Goal: Communication & Community: Answer question/provide support

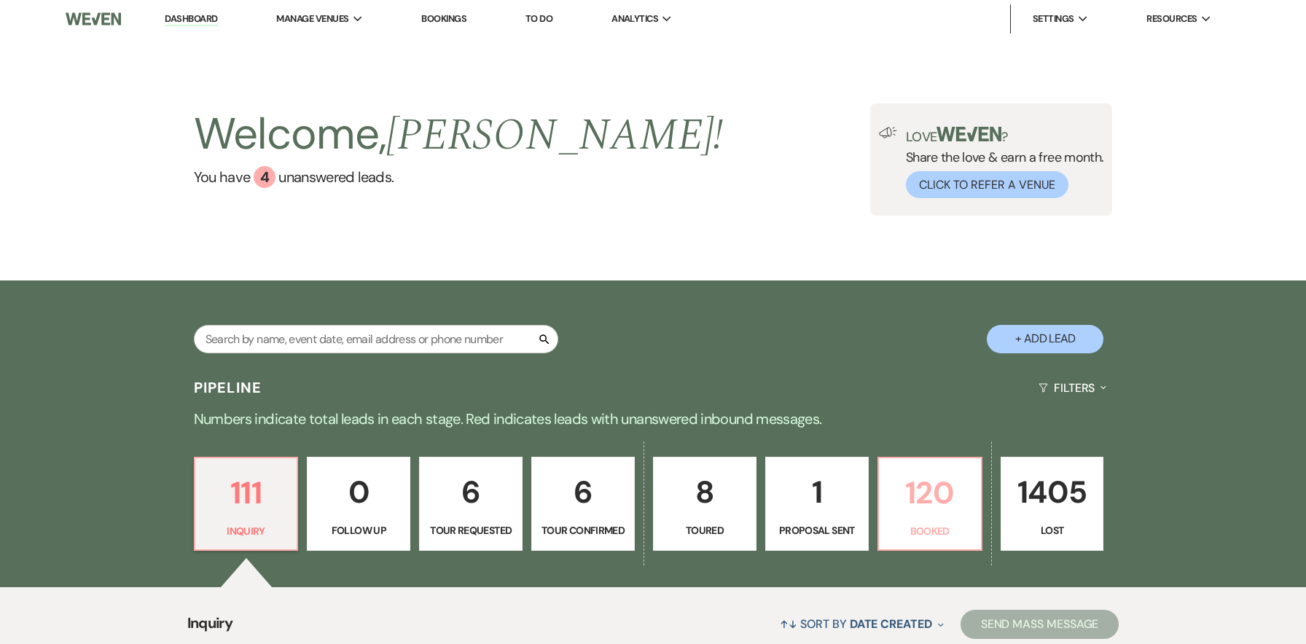
click at [937, 469] on p "120" at bounding box center [930, 493] width 85 height 49
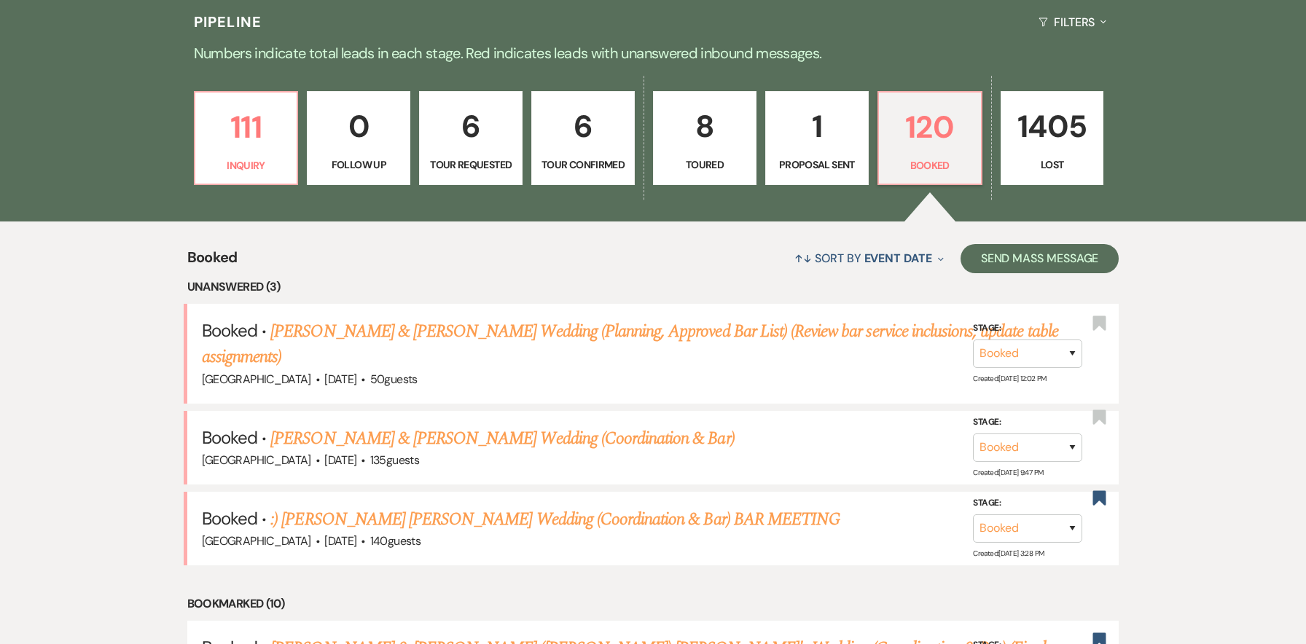
scroll to position [426, 0]
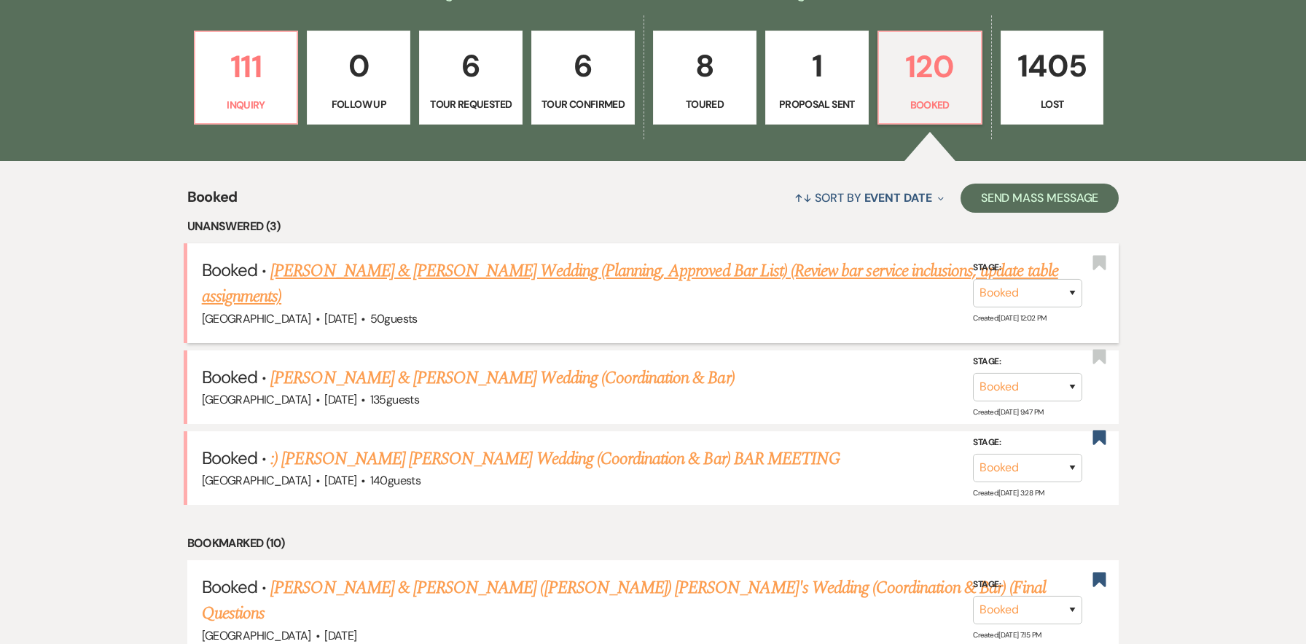
click at [430, 264] on link "[PERSON_NAME] & [PERSON_NAME] Wedding (Planning, Approved Bar List) (Review bar…" at bounding box center [630, 284] width 856 height 52
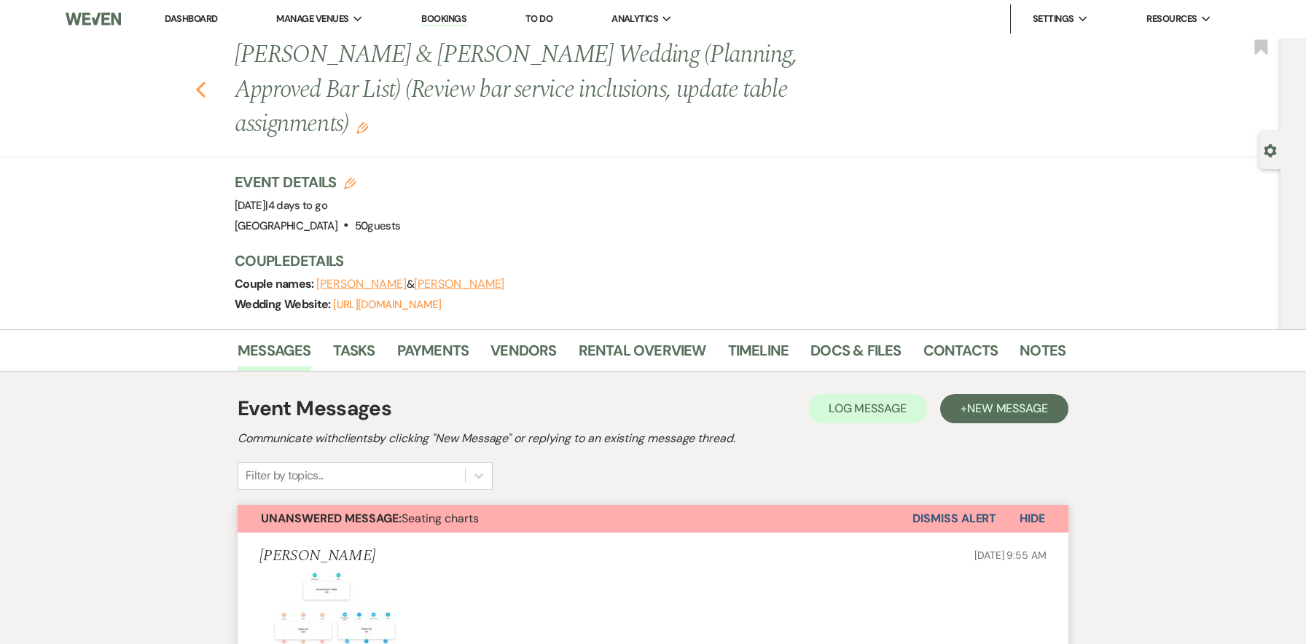
click at [205, 81] on icon "Previous" at bounding box center [200, 89] width 11 height 17
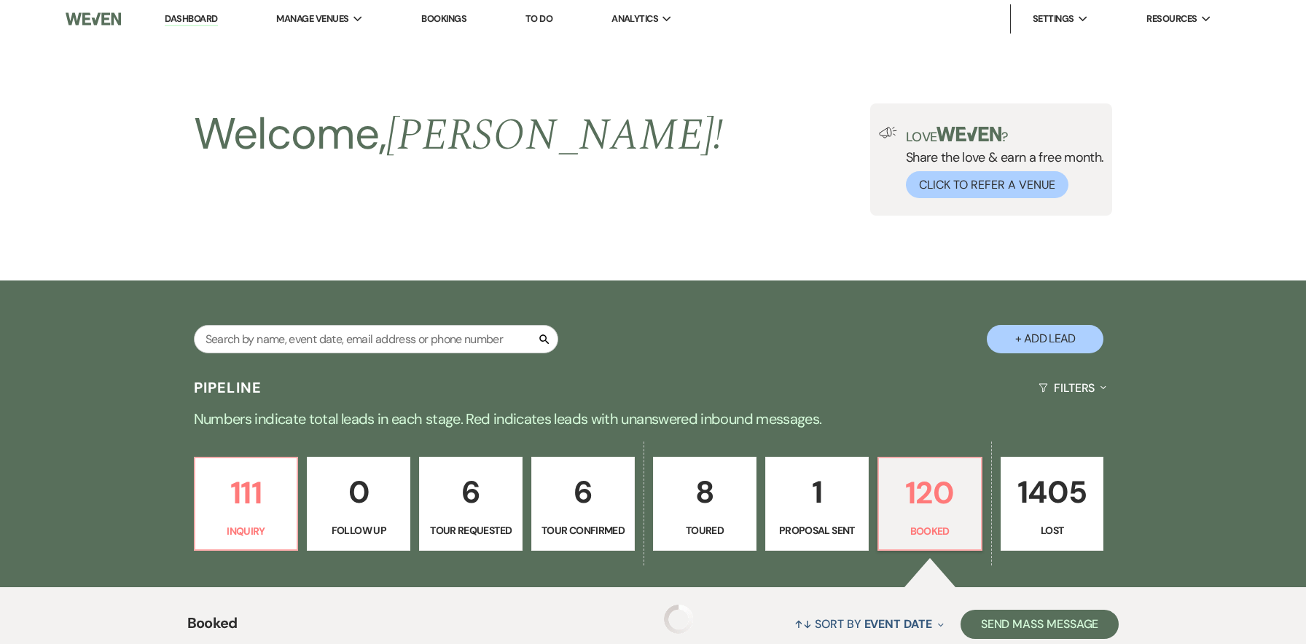
scroll to position [426, 0]
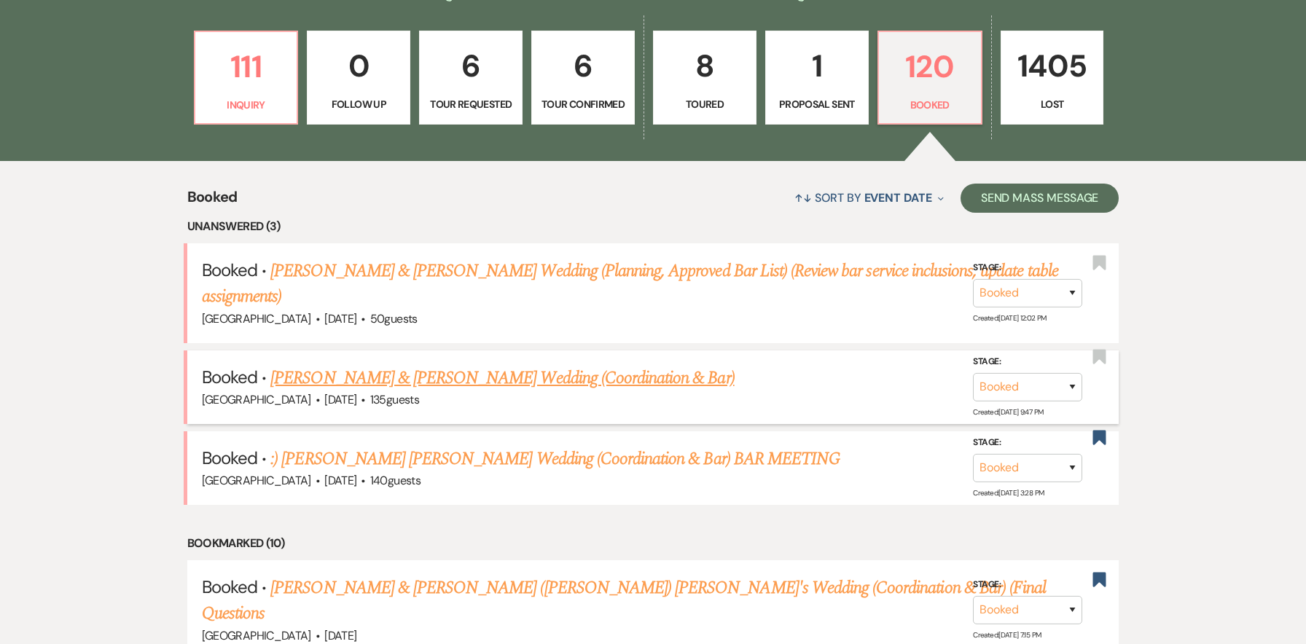
click at [488, 375] on link "[PERSON_NAME] & [PERSON_NAME] Wedding (Coordination & Bar)" at bounding box center [502, 378] width 464 height 26
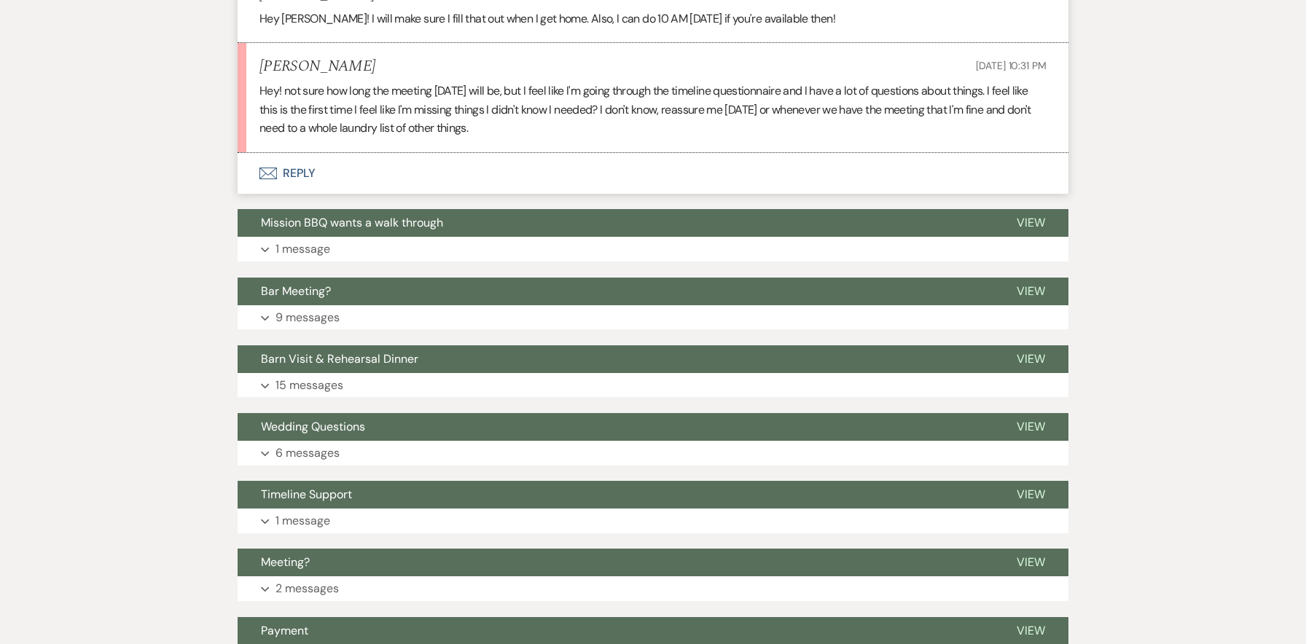
scroll to position [3090, 0]
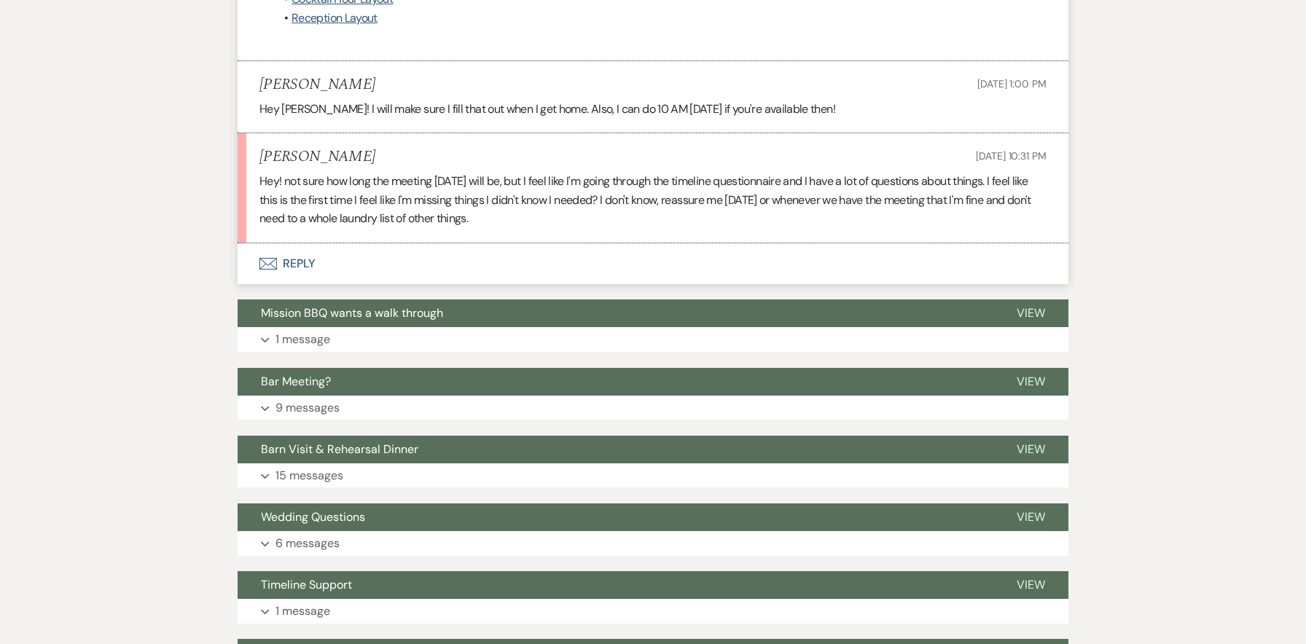
click at [302, 243] on button "Envelope Reply" at bounding box center [653, 263] width 831 height 41
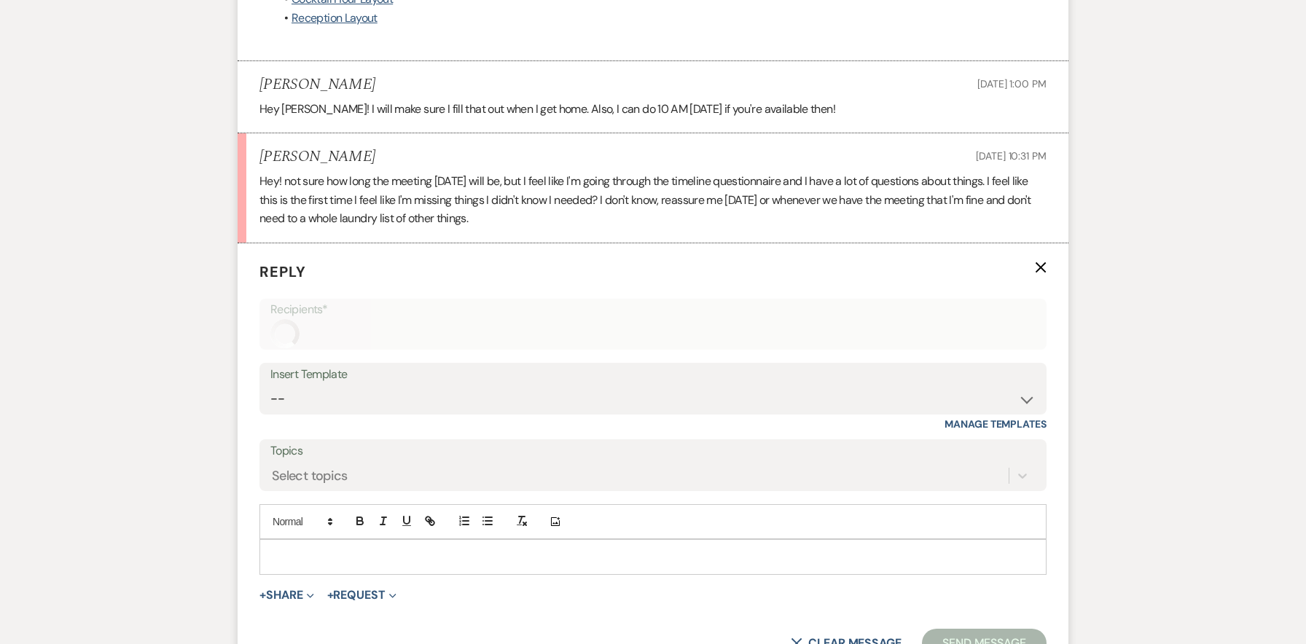
scroll to position [3085, 0]
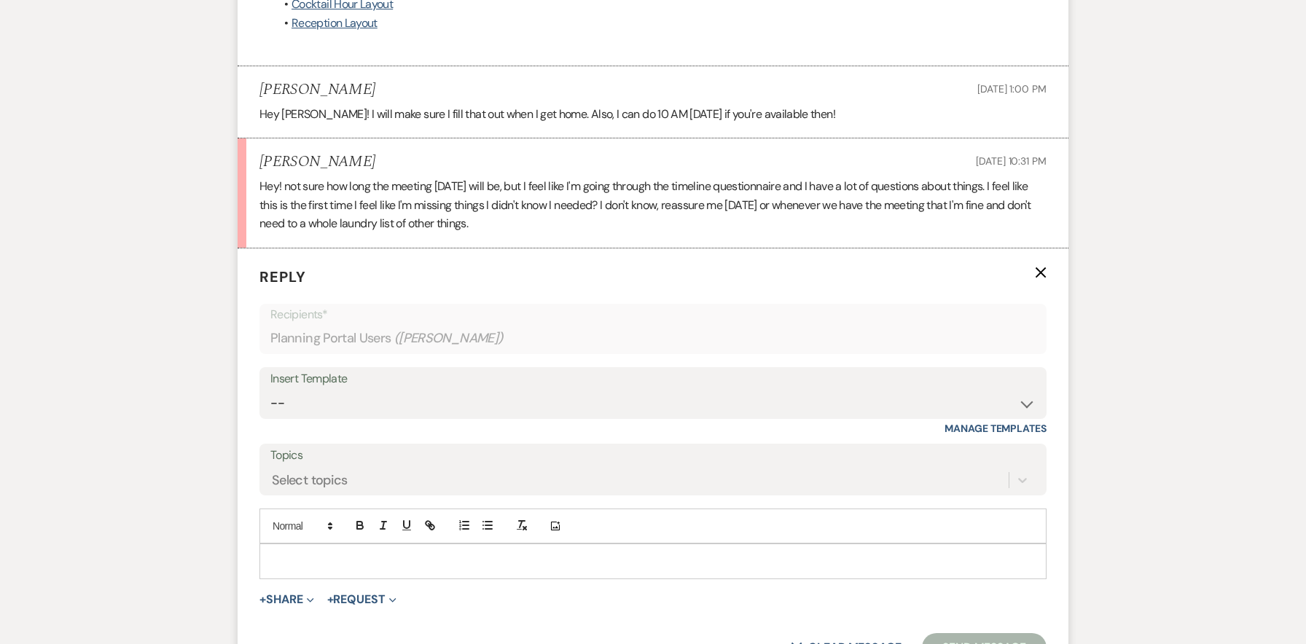
click at [440, 553] on p at bounding box center [653, 561] width 764 height 16
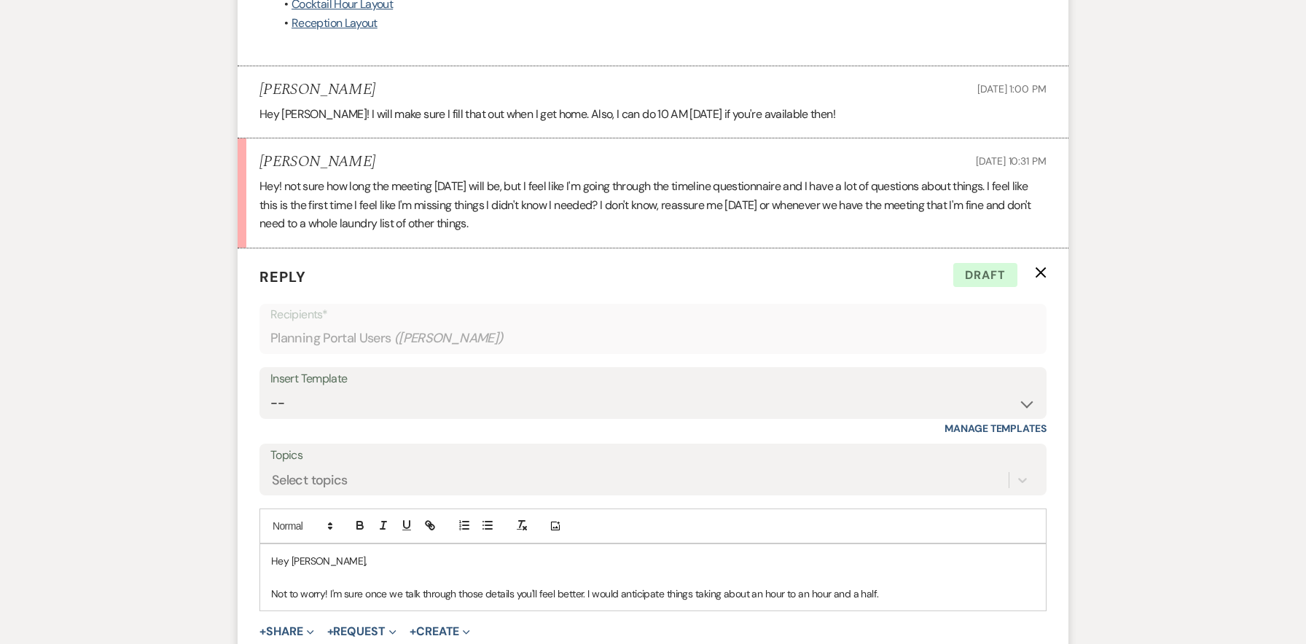
scroll to position [3080, 0]
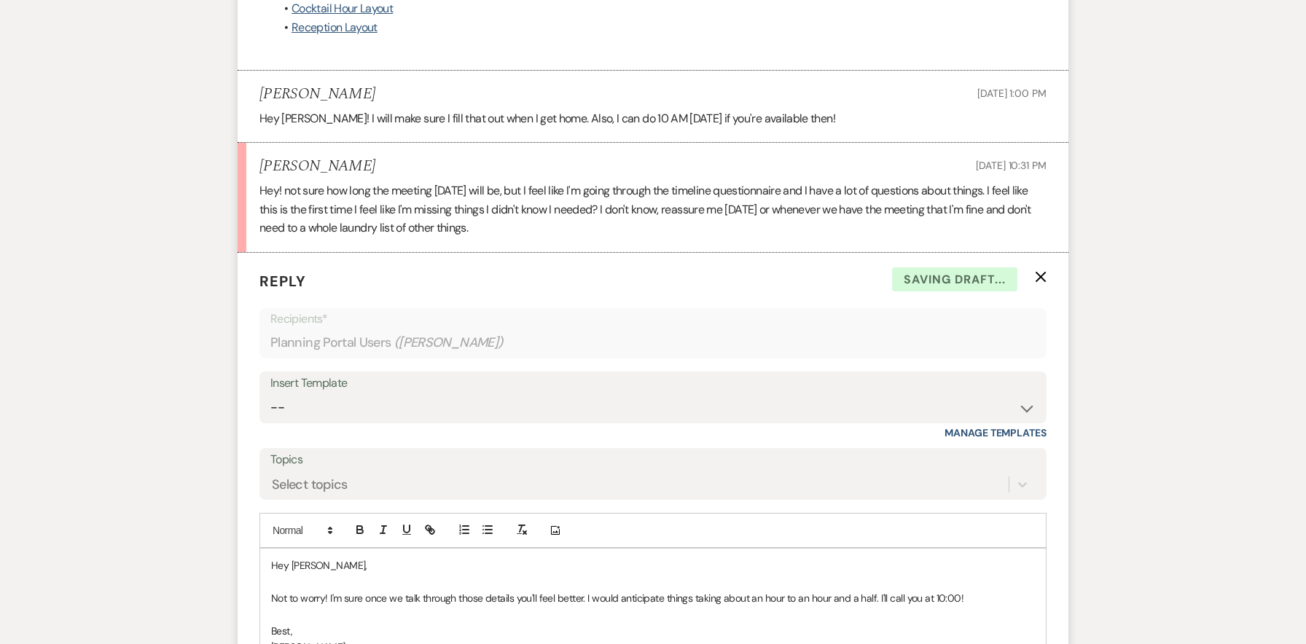
click at [980, 590] on p "Not to worry! I'm sure once we talk through those details you'll feel better. I…" at bounding box center [653, 598] width 764 height 16
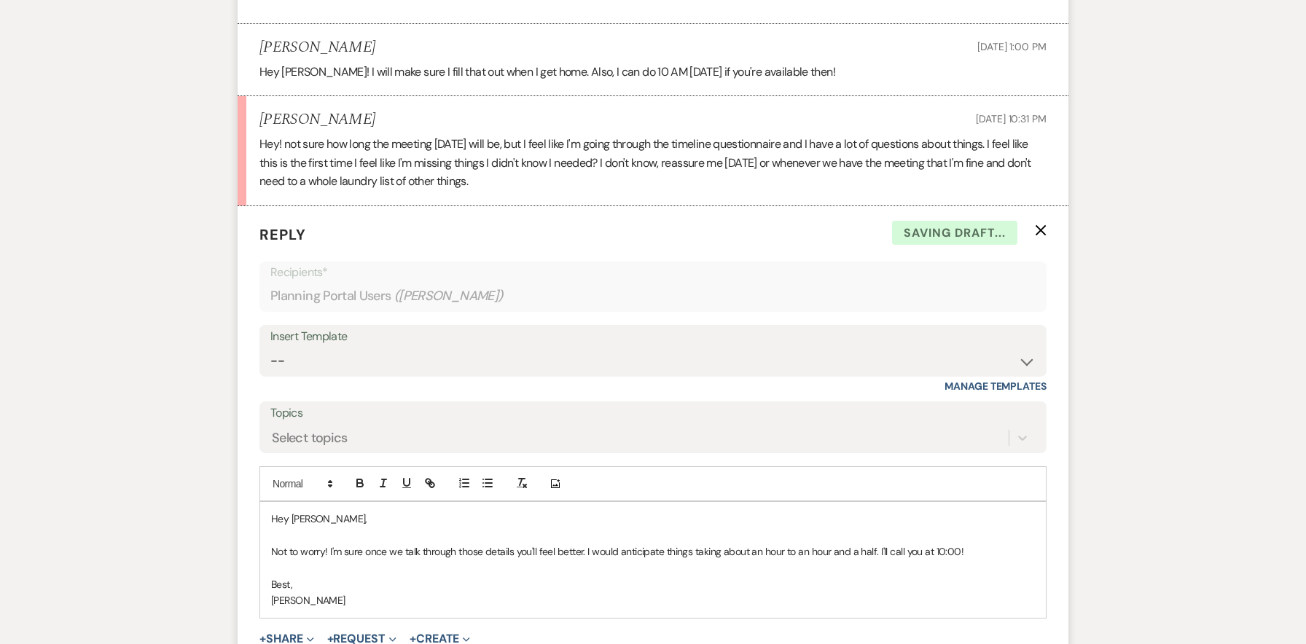
scroll to position [3195, 0]
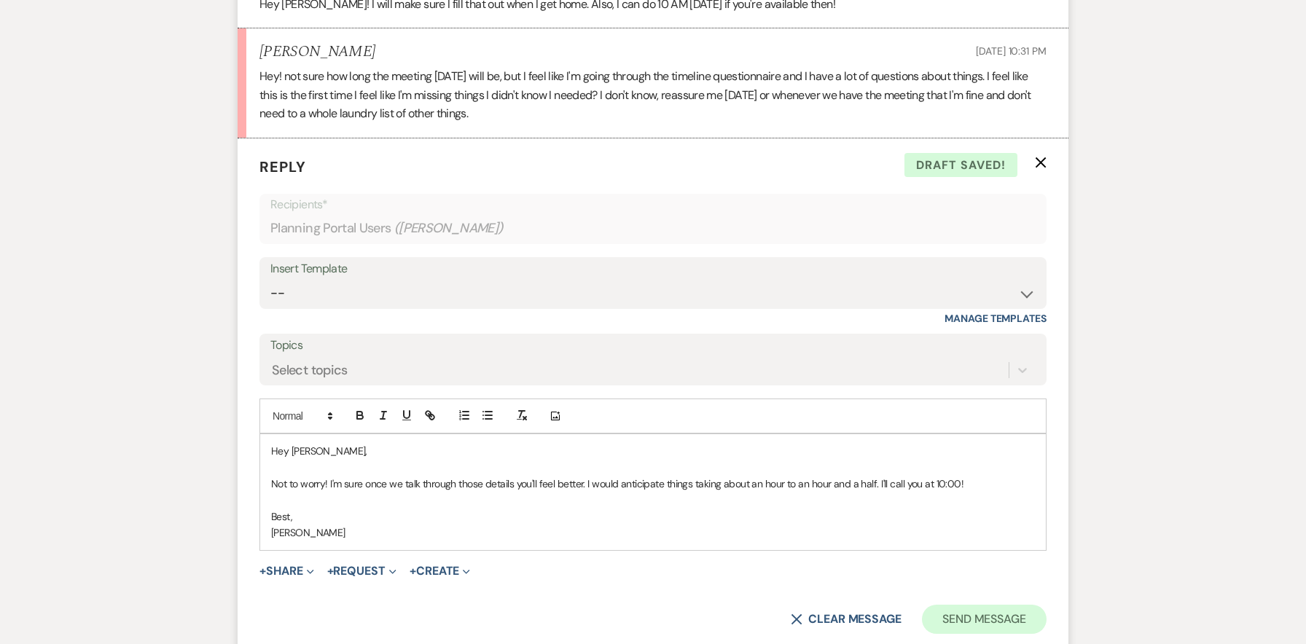
click at [985, 605] on button "Send Message" at bounding box center [984, 619] width 125 height 29
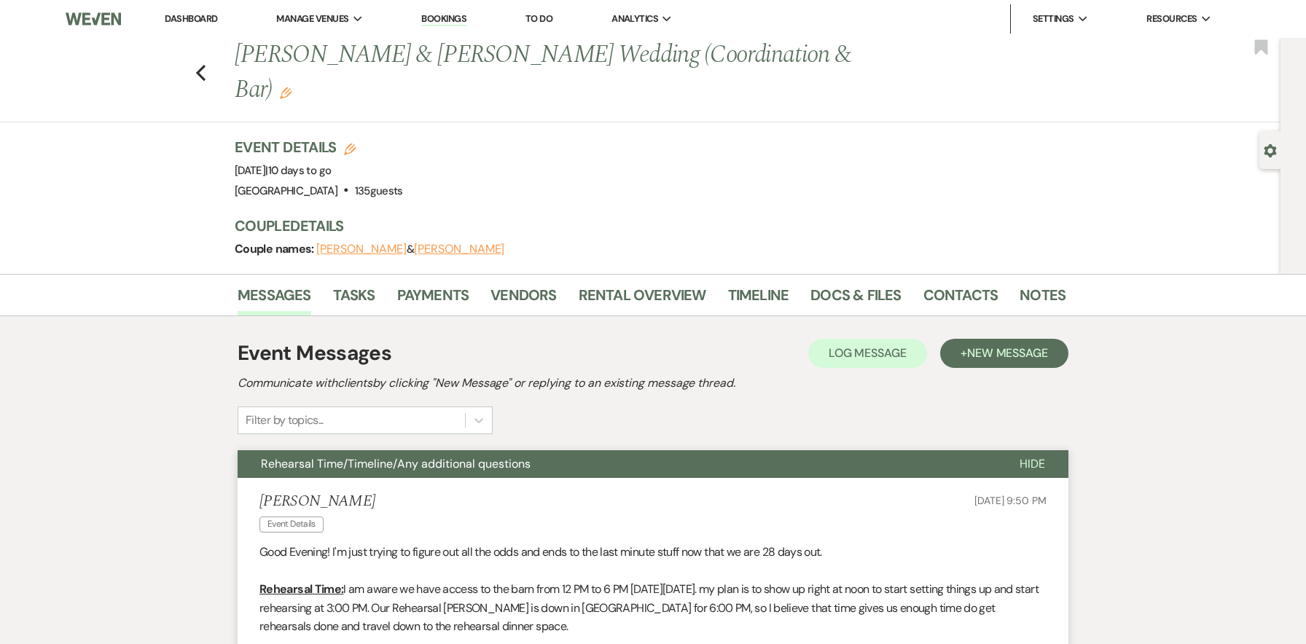
scroll to position [0, 0]
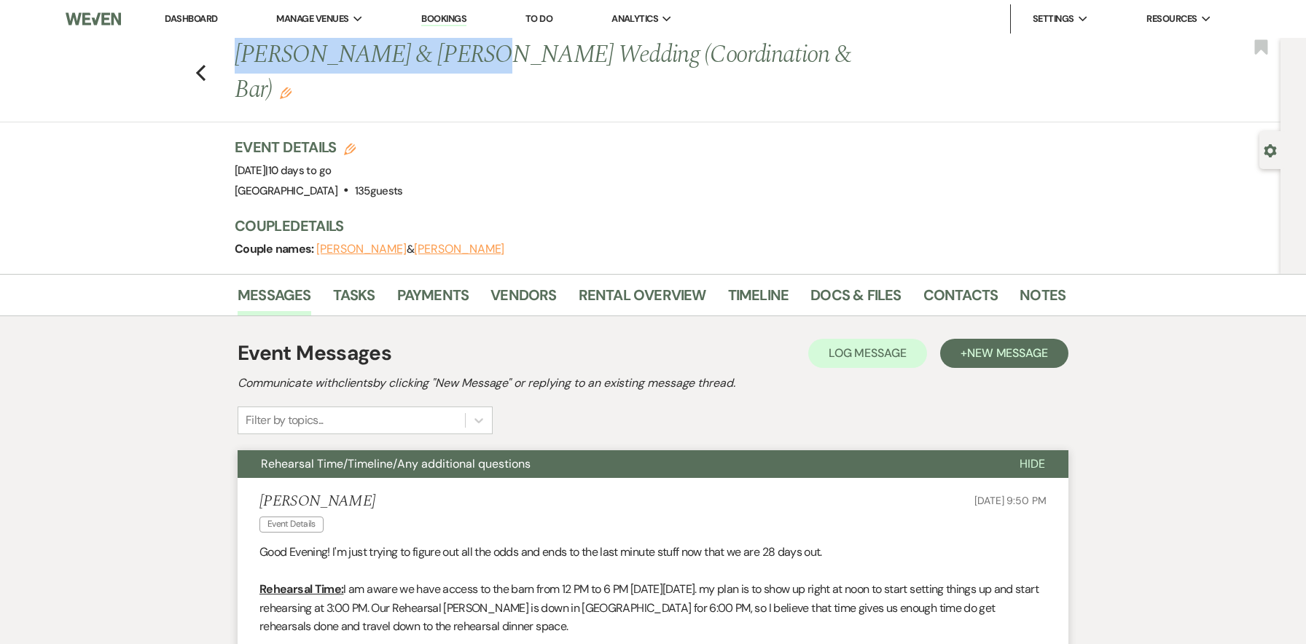
drag, startPoint x: 465, startPoint y: 59, endPoint x: 231, endPoint y: 58, distance: 234.0
click at [231, 58] on div "Previous [PERSON_NAME] & [PERSON_NAME] Wedding (Coordination & Bar) Edit" at bounding box center [642, 72] width 831 height 69
copy h1 "Jordan & [PERSON_NAME]"
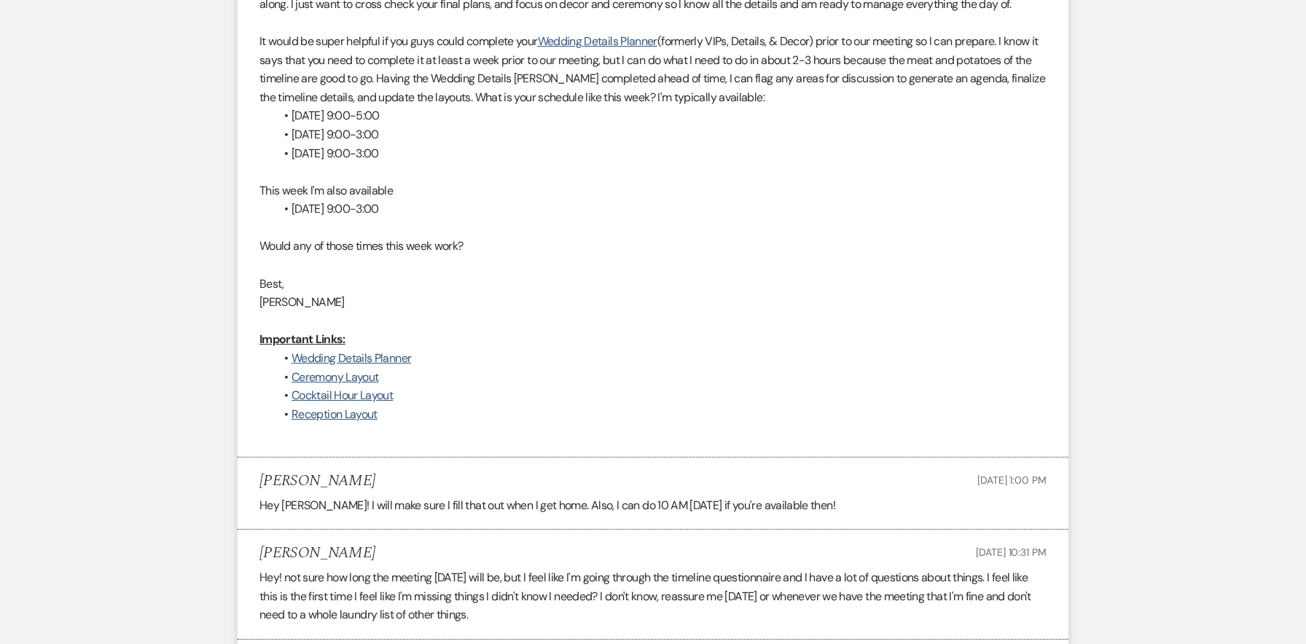
scroll to position [2684, 0]
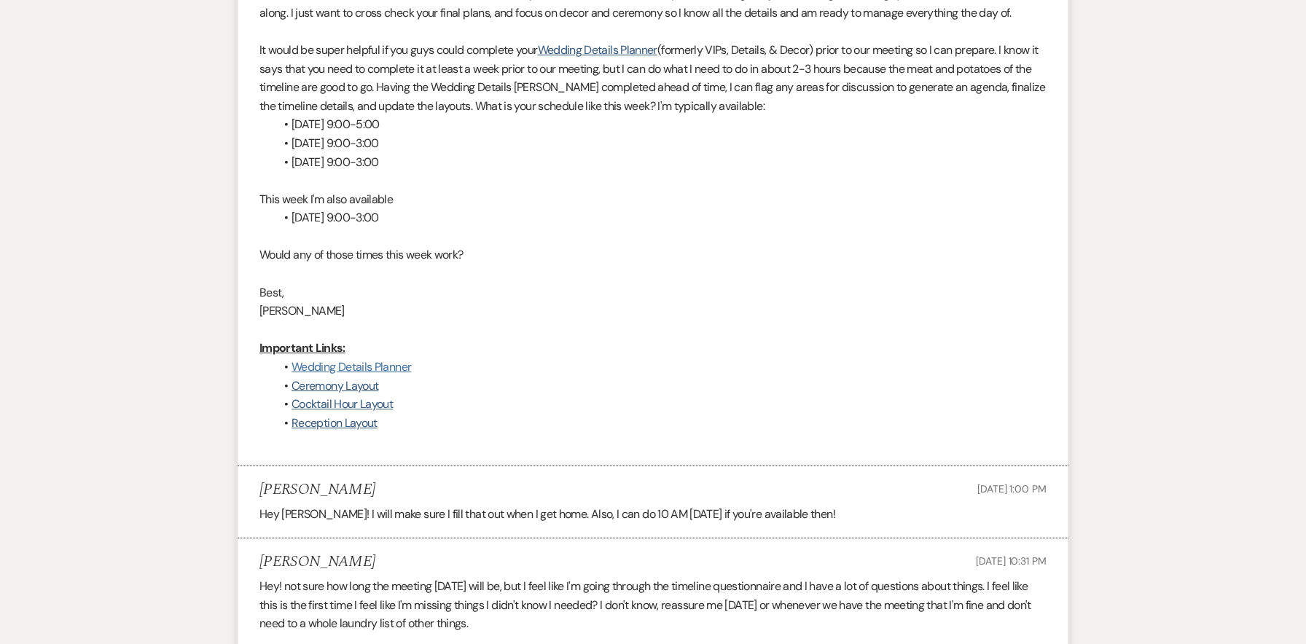
click at [367, 359] on link "Wedding Details Planner" at bounding box center [352, 366] width 120 height 15
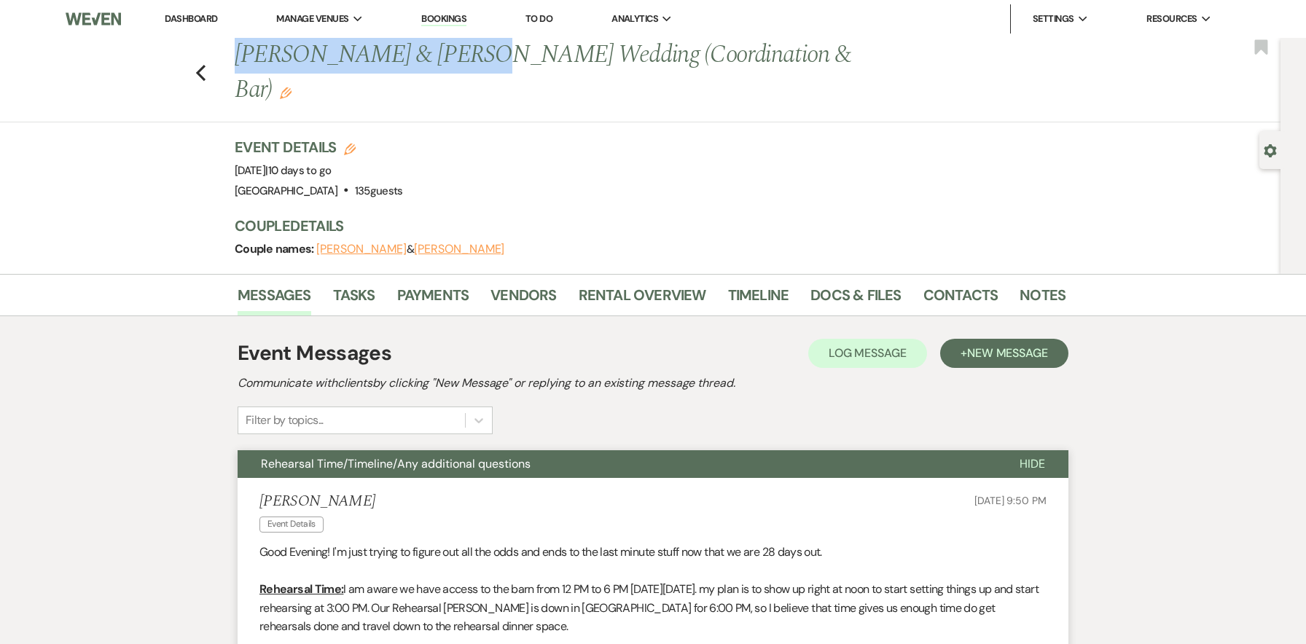
scroll to position [0, 0]
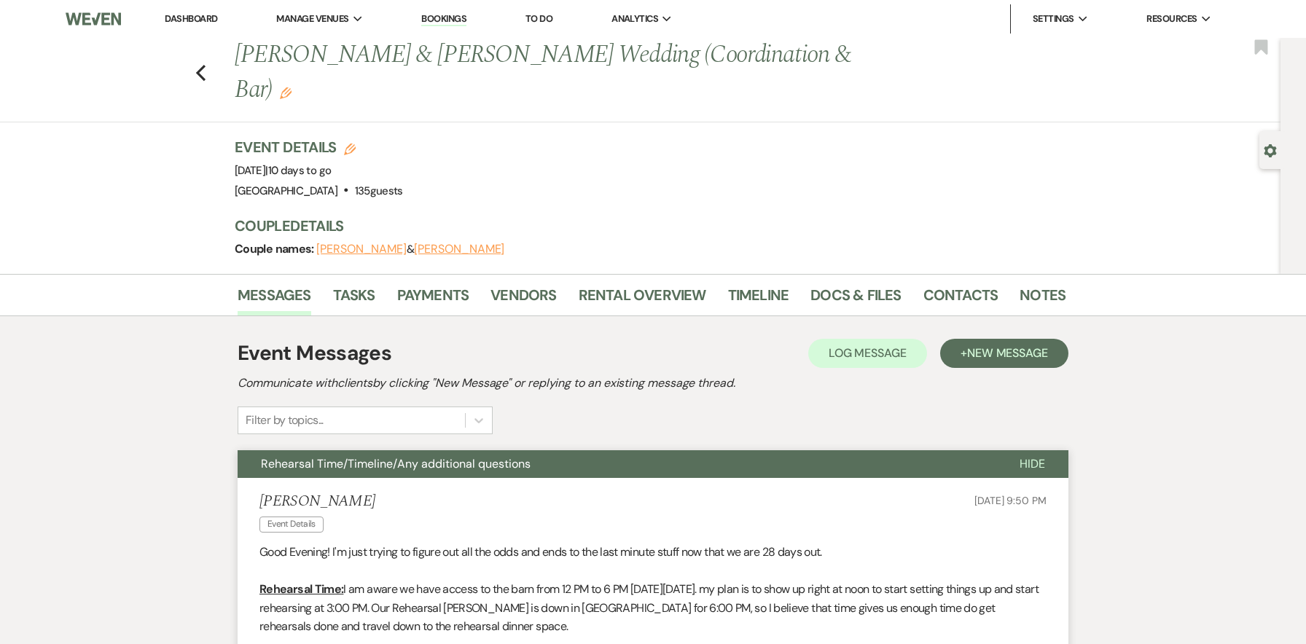
click at [498, 173] on div "Event Details Edit Event Date: [DATE] | 10 days to go Venue: [GEOGRAPHIC_DATA] …" at bounding box center [650, 205] width 831 height 137
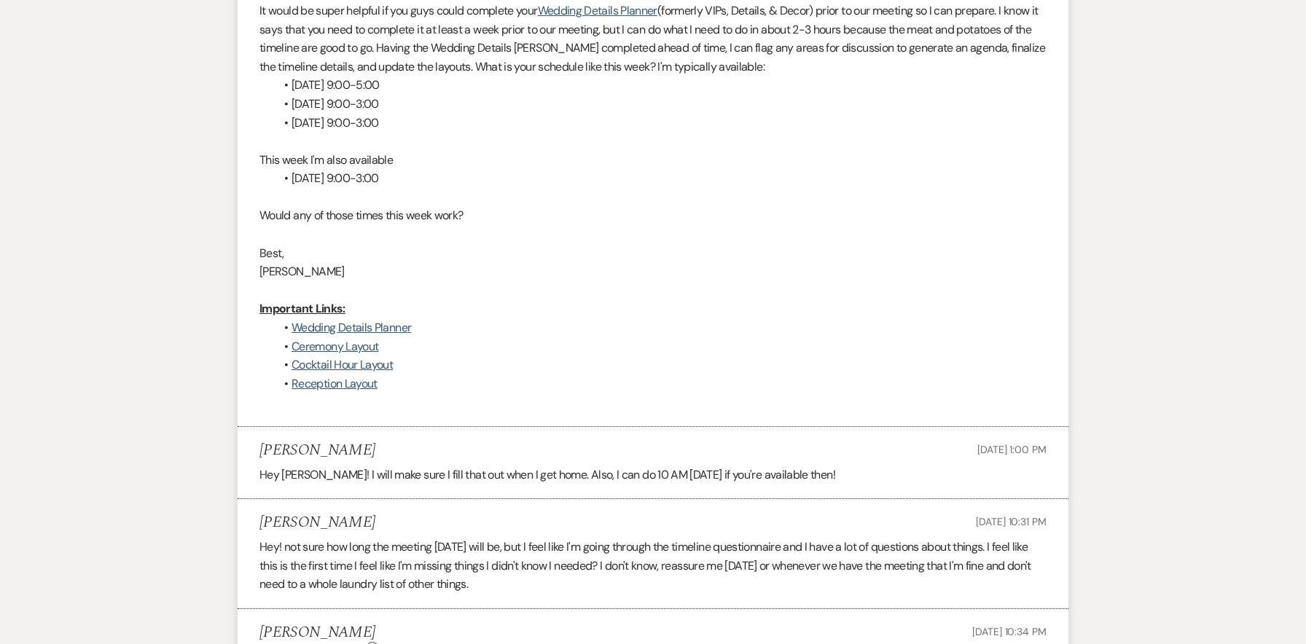
scroll to position [2631, 0]
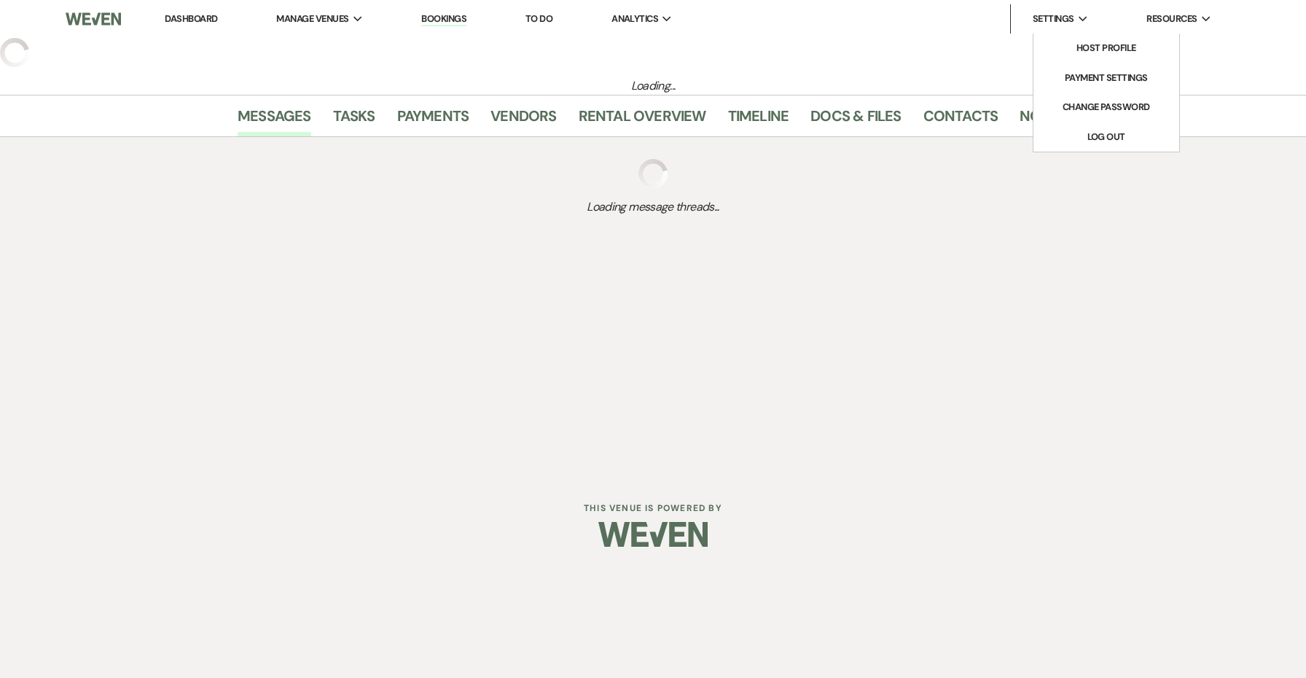
click at [1060, 18] on span "Settings" at bounding box center [1054, 19] width 42 height 15
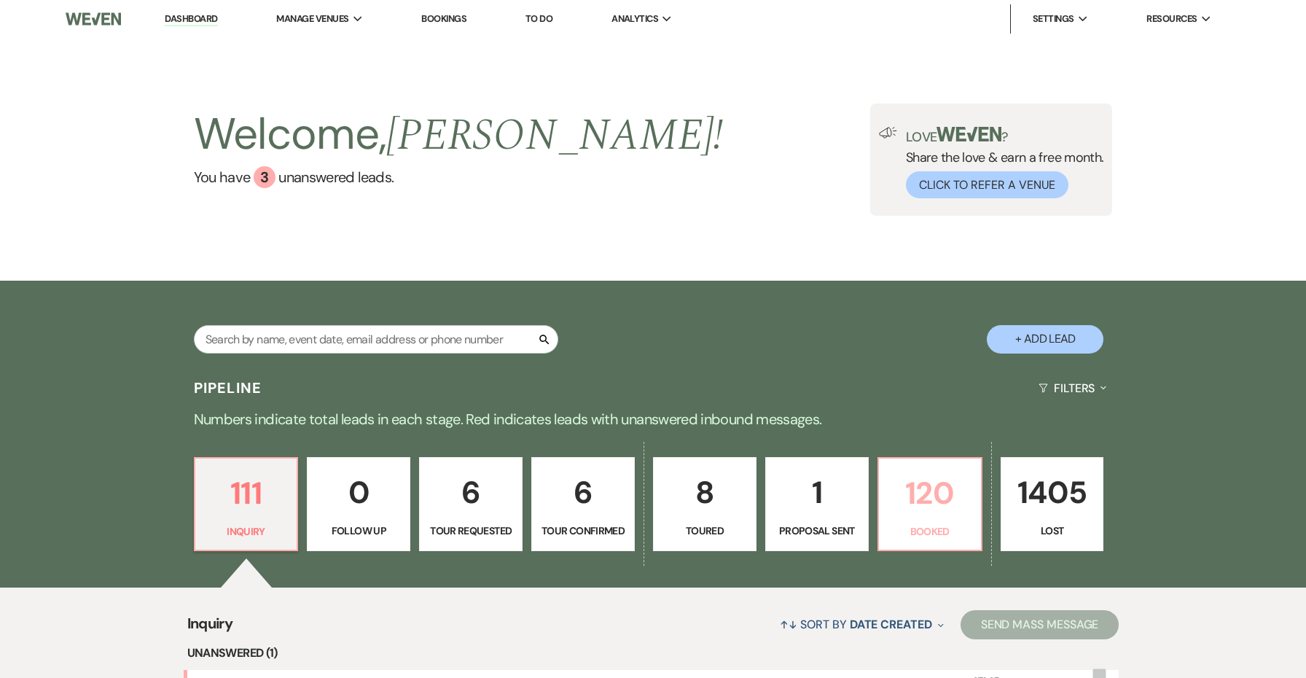
click at [943, 526] on p "Booked" at bounding box center [930, 531] width 85 height 16
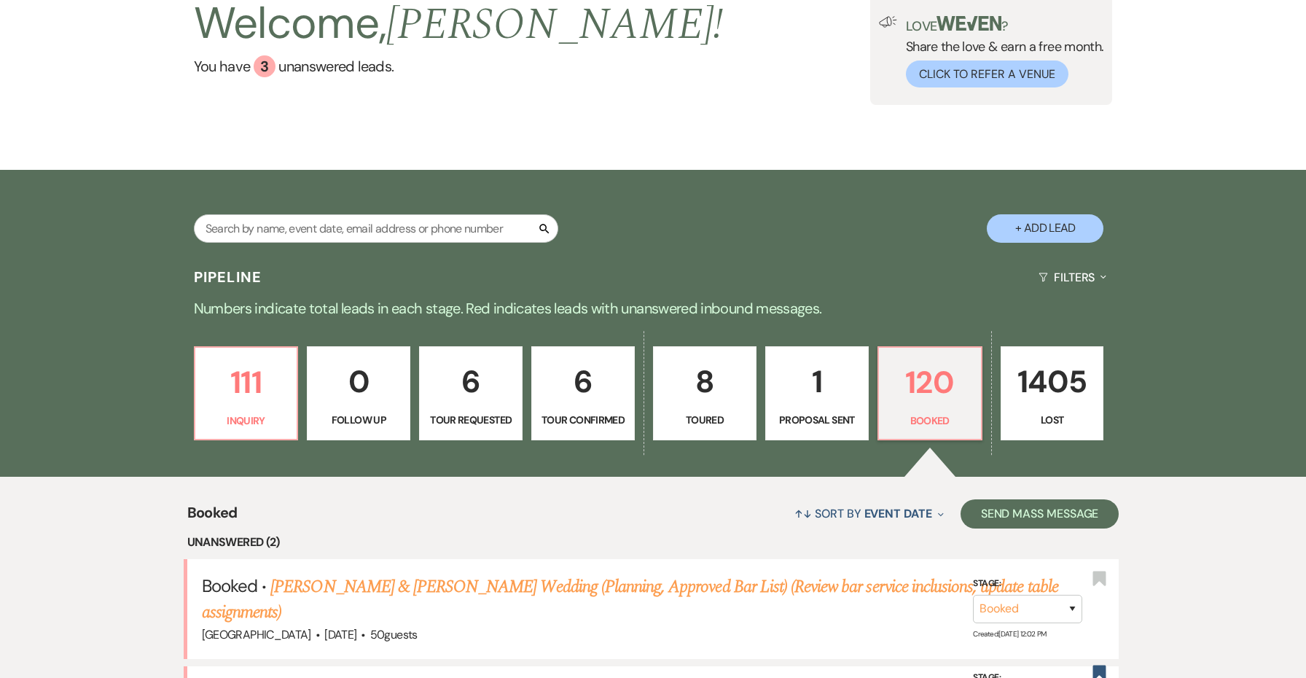
scroll to position [408, 0]
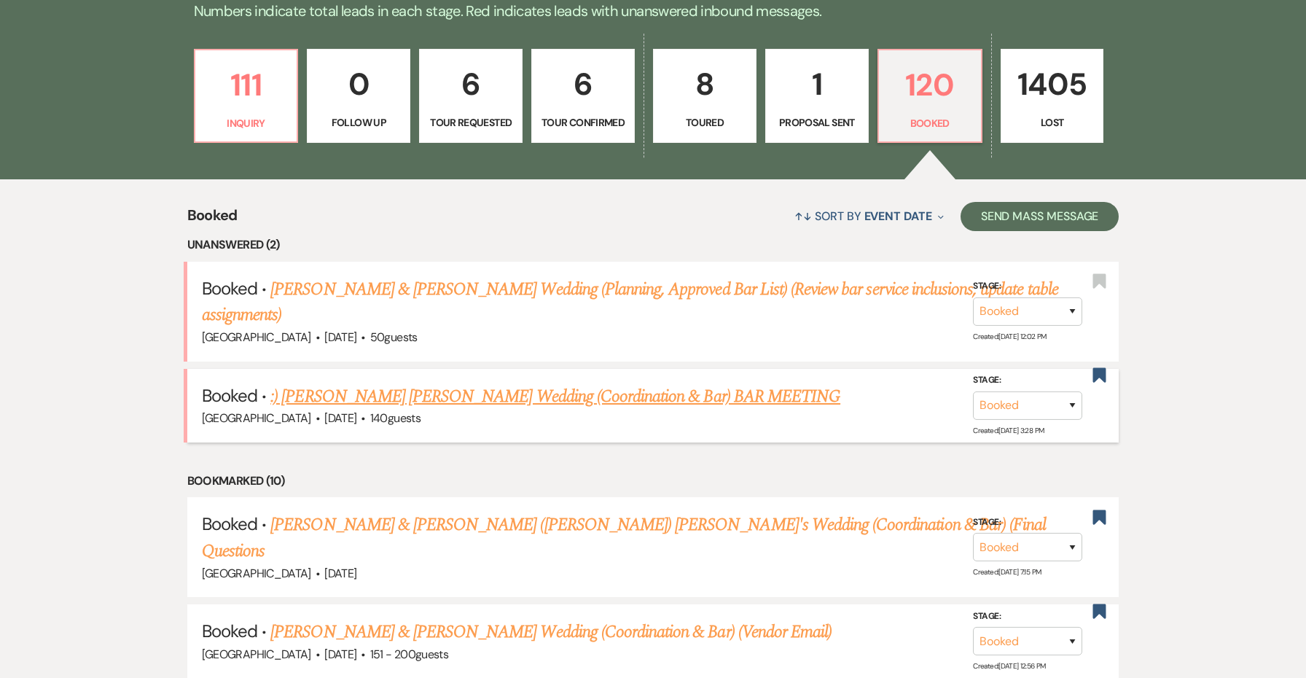
drag, startPoint x: 521, startPoint y: 391, endPoint x: 513, endPoint y: 425, distance: 34.5
click at [499, 472] on li "Bookmarked (10)" at bounding box center [653, 481] width 932 height 19
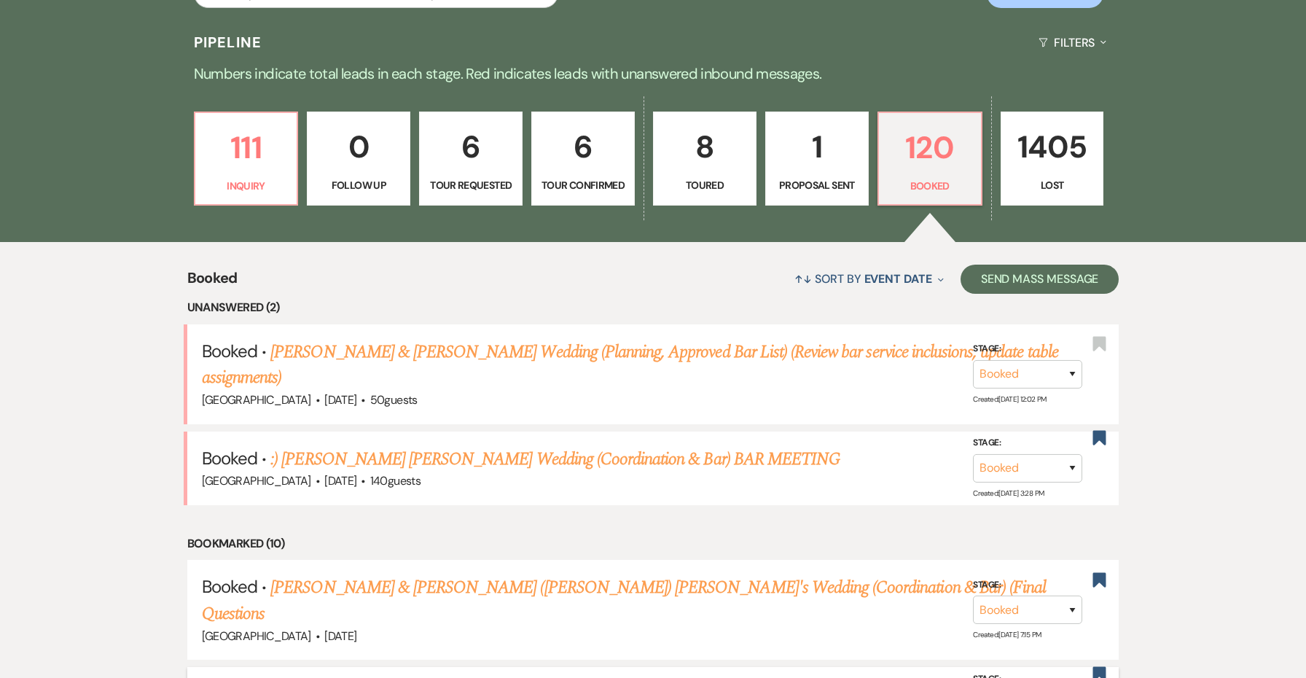
scroll to position [305, 0]
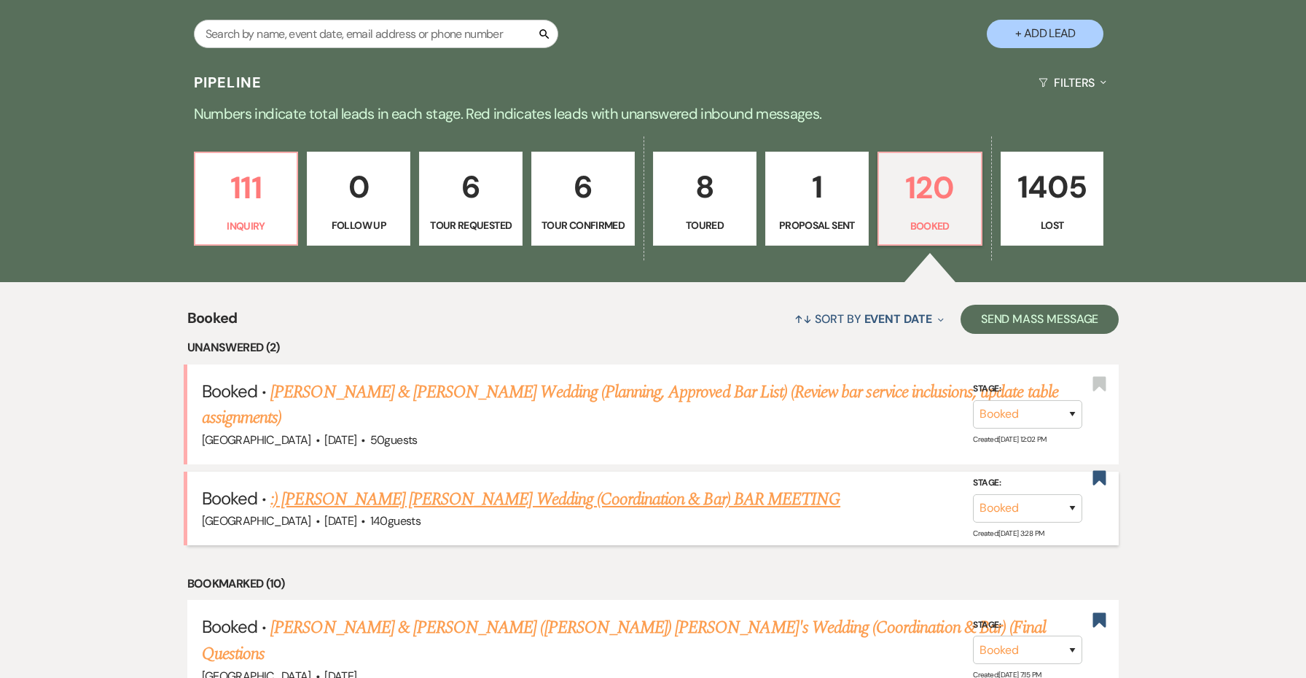
click at [536, 504] on link ":) [PERSON_NAME] [PERSON_NAME] Wedding (Coordination & Bar) BAR MEETING" at bounding box center [555, 499] width 570 height 26
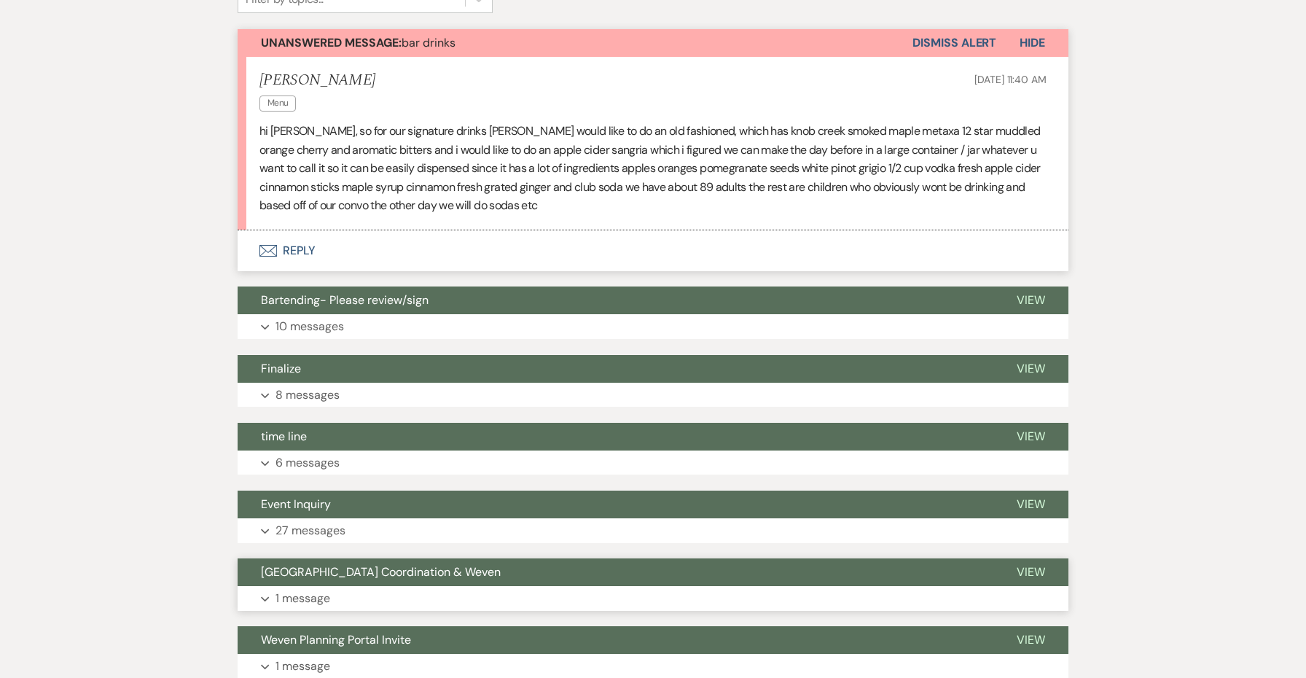
scroll to position [432, 0]
